Goal: Transaction & Acquisition: Purchase product/service

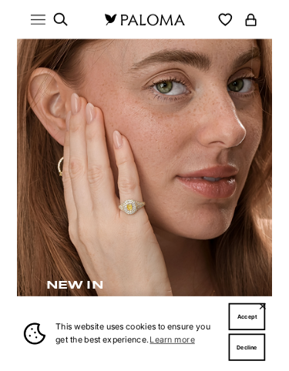
scroll to position [34, 0]
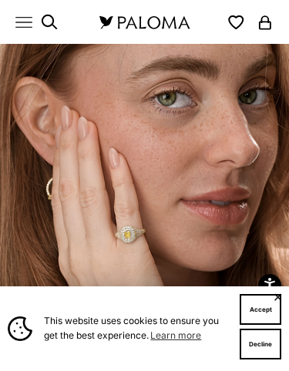
click at [281, 297] on button "✕" at bounding box center [278, 297] width 10 height 9
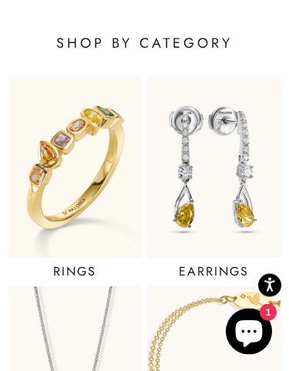
scroll to position [487, 0]
click at [235, 223] on img at bounding box center [213, 168] width 133 height 182
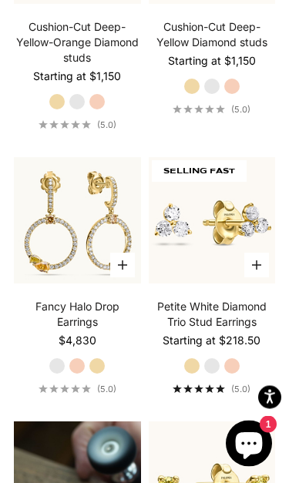
scroll to position [1267, 0]
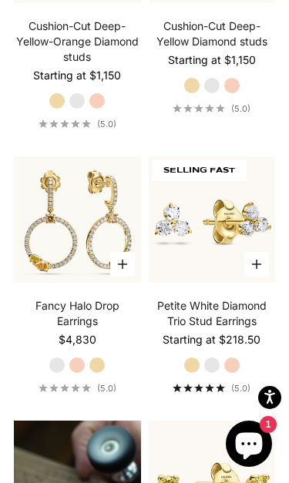
click at [232, 308] on link "Petite White Diamond Trio Stud Earrings" at bounding box center [212, 313] width 126 height 31
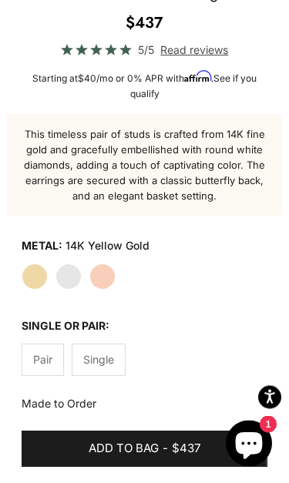
scroll to position [507, 0]
click at [71, 286] on label "White Gold" at bounding box center [68, 276] width 26 height 26
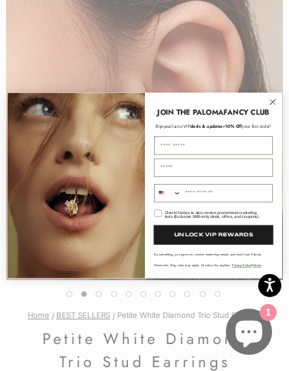
scroll to position [137, 0]
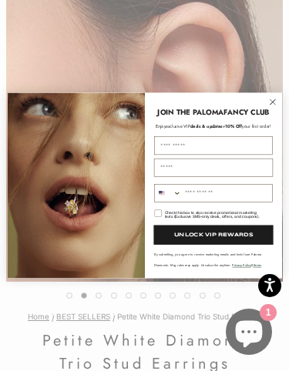
click at [273, 103] on circle "Close dialog" at bounding box center [272, 102] width 12 height 12
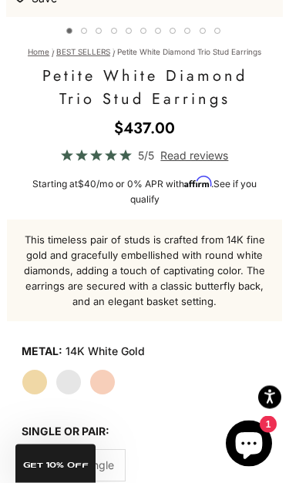
scroll to position [404, 0]
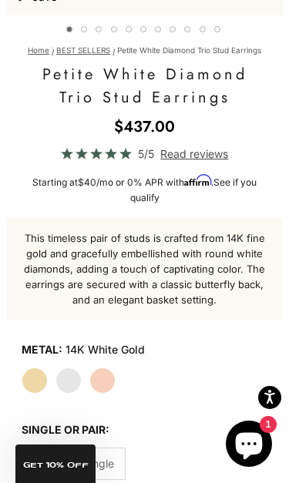
click at [270, 310] on div "This timeless pair of studs is crafted from 14K fine gold and gracefully embell…" at bounding box center [144, 269] width 275 height 102
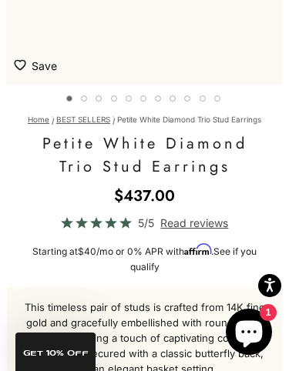
scroll to position [329, 0]
